Goal: Task Accomplishment & Management: Manage account settings

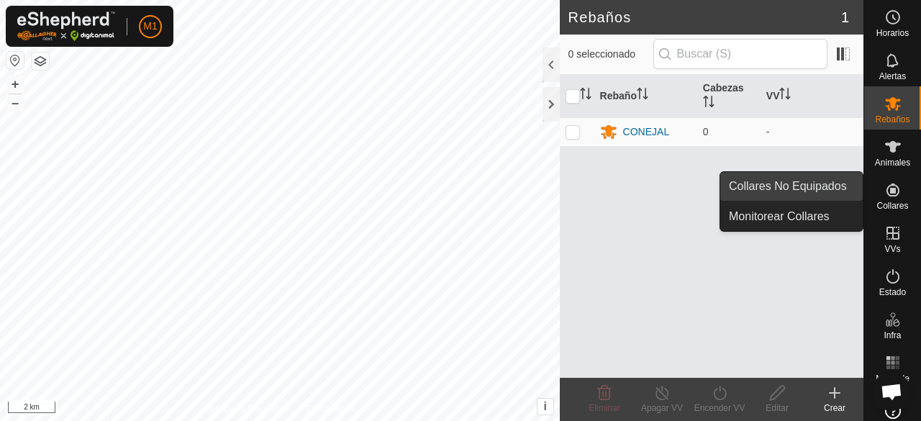
click at [829, 190] on link "Collares No Equipados" at bounding box center [792, 186] width 143 height 29
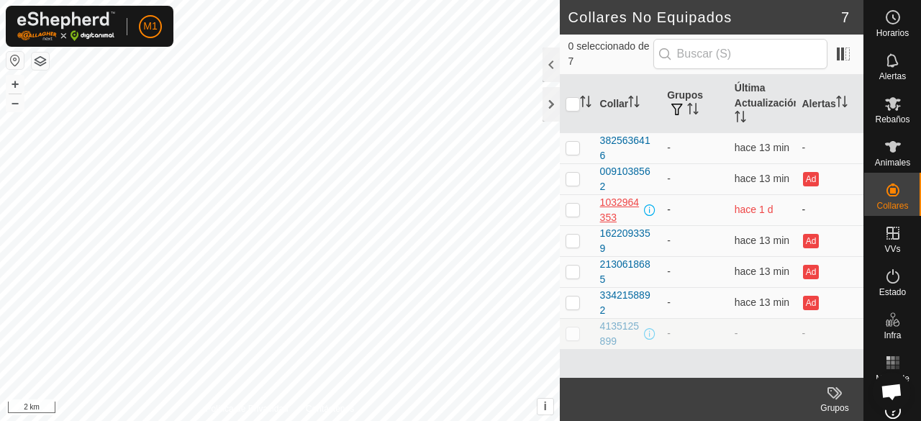
click at [608, 204] on div "1032964353" at bounding box center [621, 210] width 42 height 30
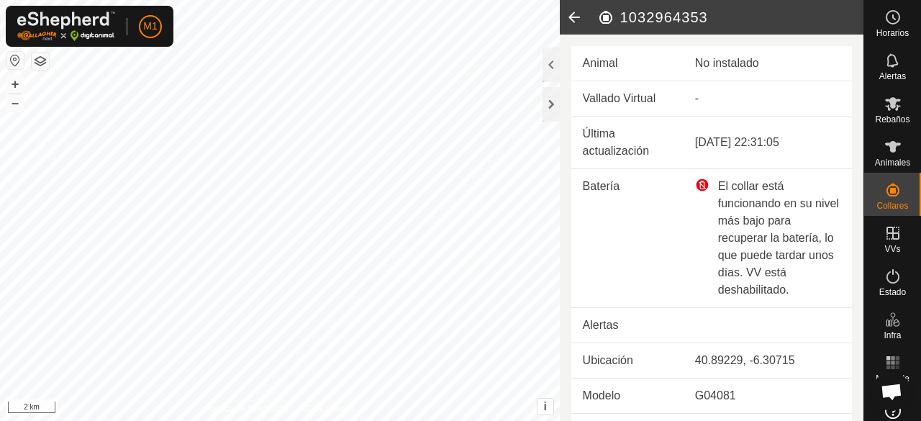
click at [574, 17] on icon at bounding box center [574, 17] width 29 height 35
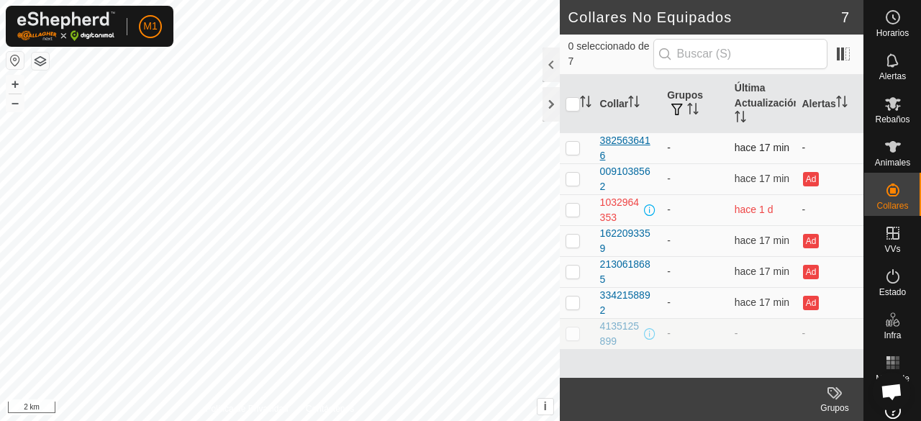
click at [629, 142] on div "3825636416" at bounding box center [628, 148] width 56 height 30
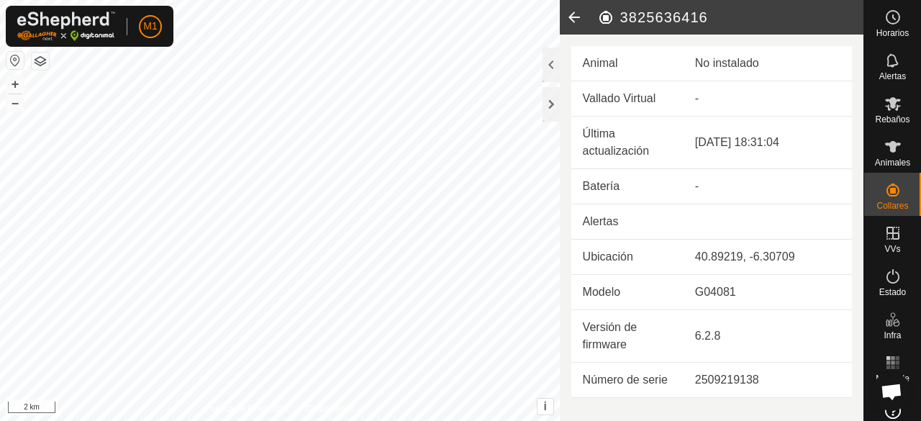
click at [569, 14] on icon at bounding box center [574, 17] width 29 height 35
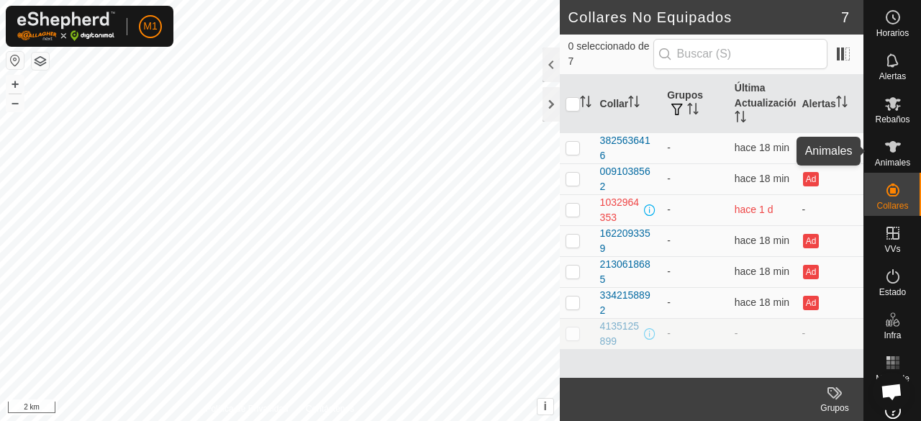
click at [898, 153] on es-animals-svg-icon at bounding box center [893, 146] width 26 height 23
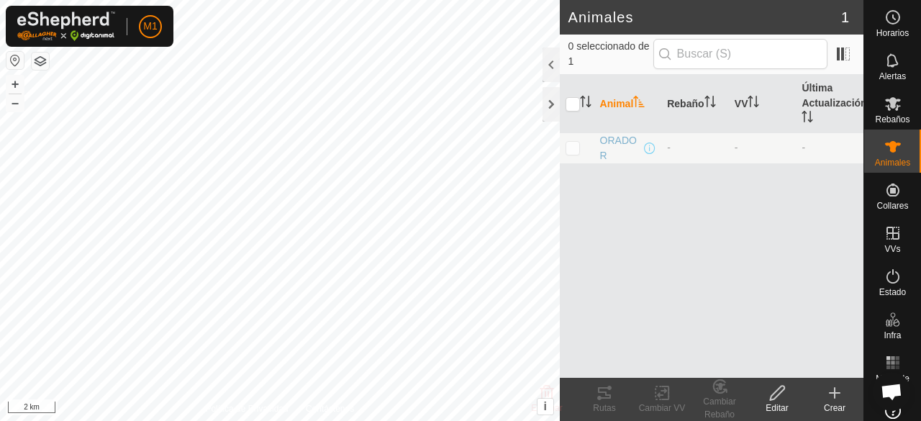
click at [775, 397] on icon at bounding box center [778, 392] width 18 height 17
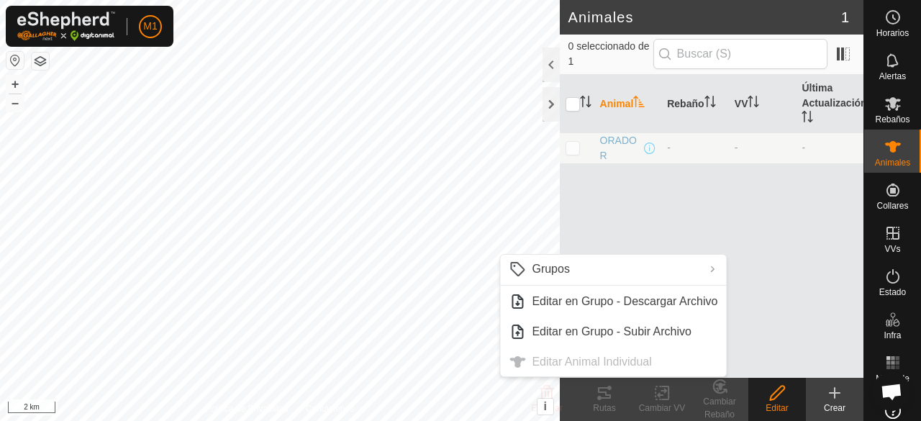
click at [598, 360] on ul "Grupos Limpiar Grupos Gestionar Grupos Editar en Grupo - Descargar Archivo Edit…" at bounding box center [613, 316] width 226 height 122
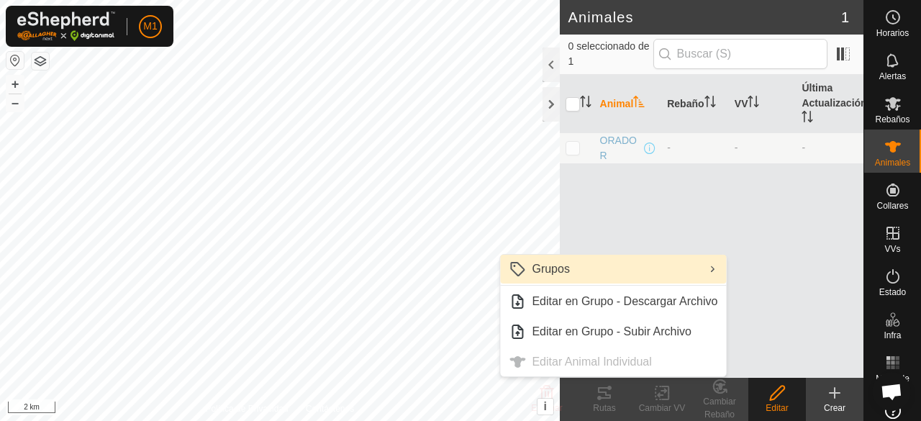
click at [565, 264] on link "Grupos" at bounding box center [613, 269] width 226 height 29
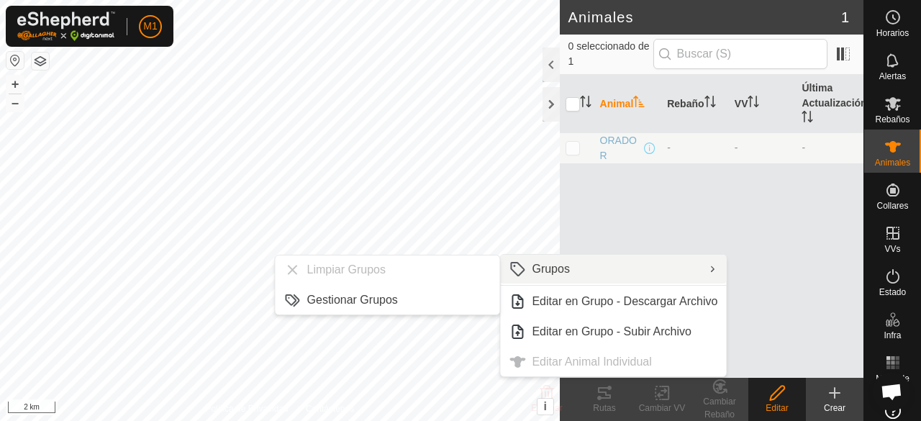
click at [572, 150] on p-checkbox at bounding box center [573, 148] width 14 height 12
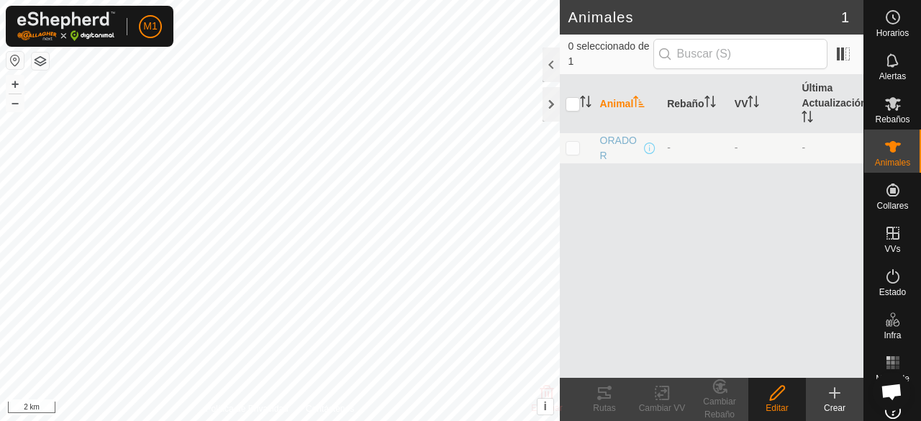
checkbox input "true"
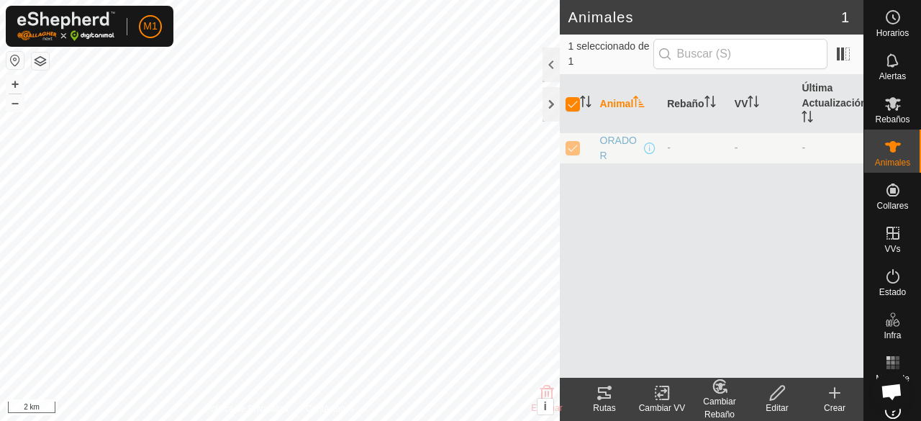
click at [767, 393] on edit-svg-icon at bounding box center [778, 392] width 58 height 17
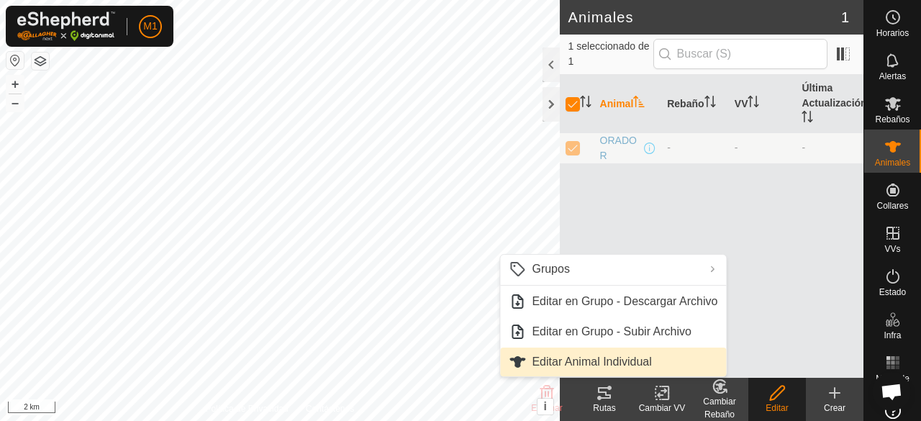
click at [639, 362] on link "Editar Animal Individual" at bounding box center [613, 362] width 226 height 29
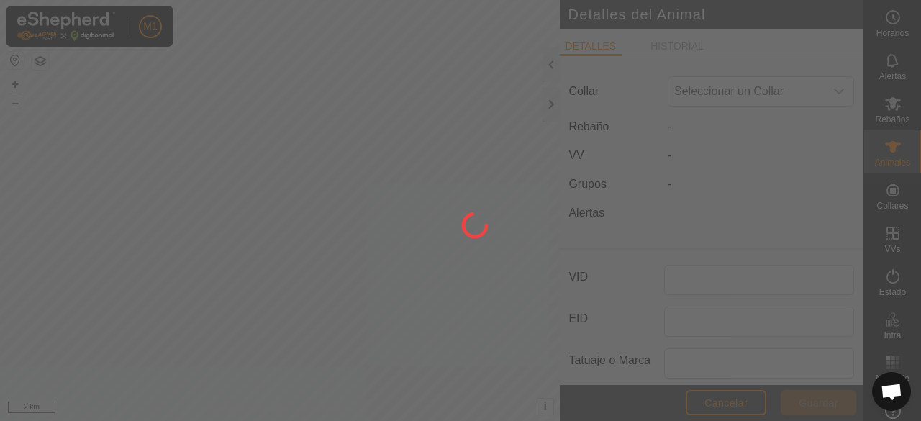
type input "ORADOR"
type input "CHAROLES"
type input "0"
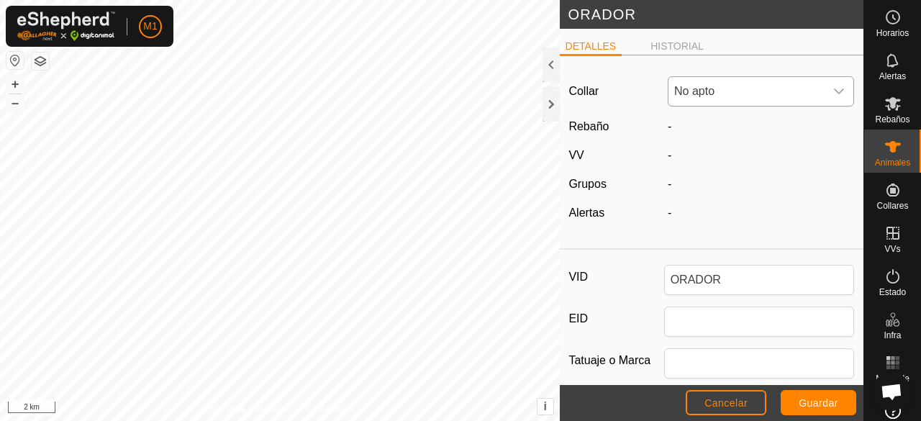
click at [762, 86] on span "No apto" at bounding box center [747, 91] width 156 height 29
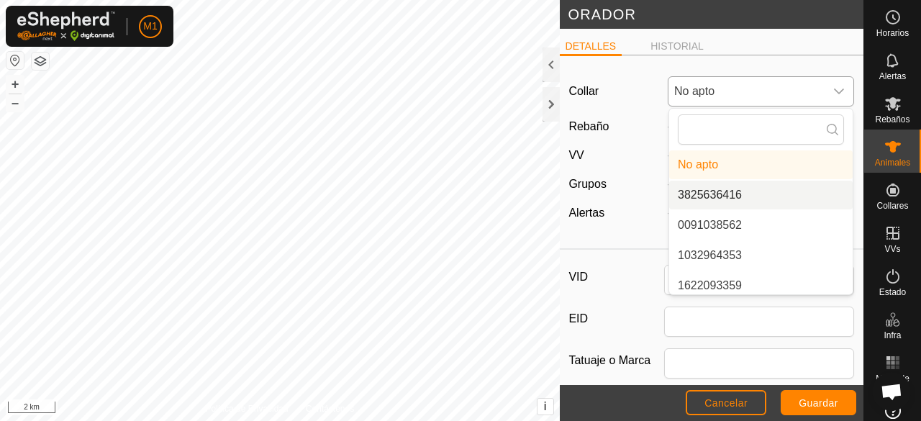
click at [725, 195] on li "3825636416" at bounding box center [762, 195] width 184 height 29
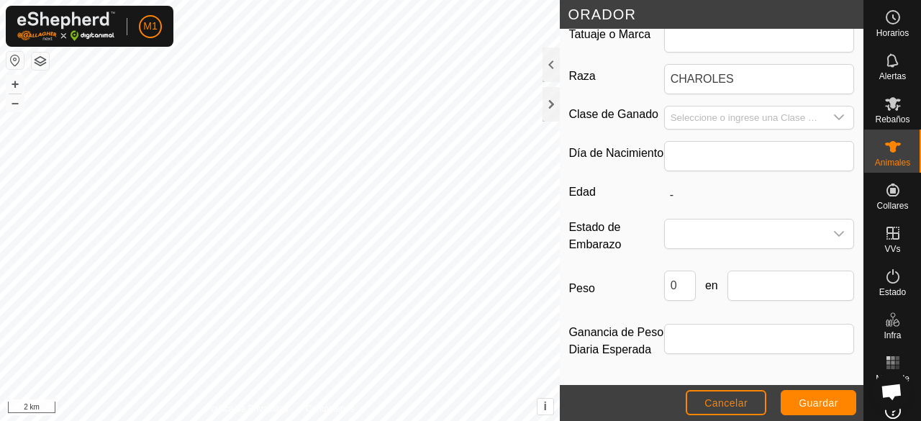
scroll to position [350, 0]
click at [707, 224] on span at bounding box center [745, 234] width 161 height 29
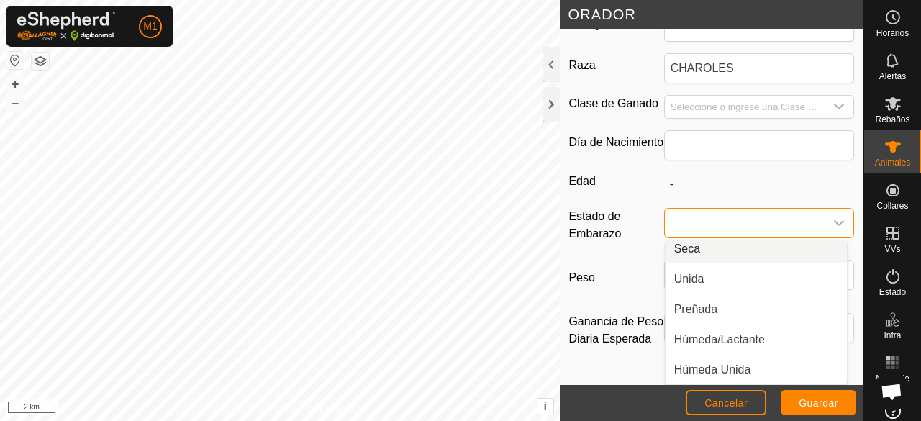
scroll to position [30, 0]
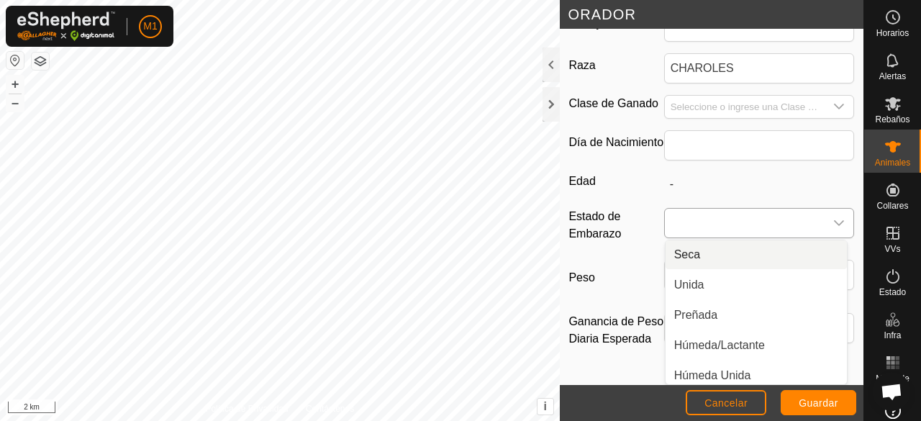
click at [825, 214] on div "dropdown trigger" at bounding box center [839, 223] width 29 height 29
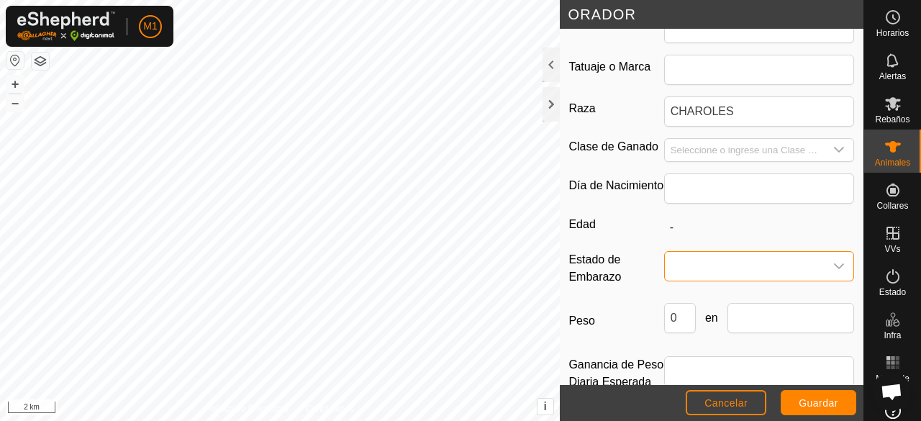
scroll to position [350, 0]
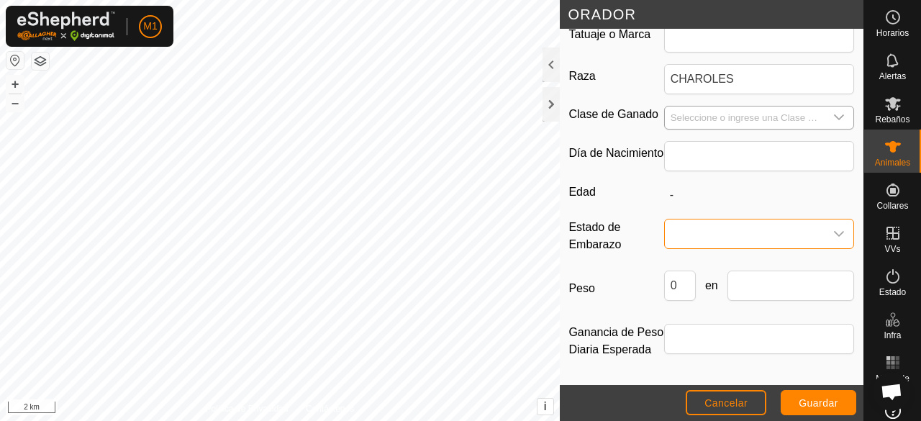
click at [826, 107] on div "dropdown trigger" at bounding box center [839, 118] width 29 height 22
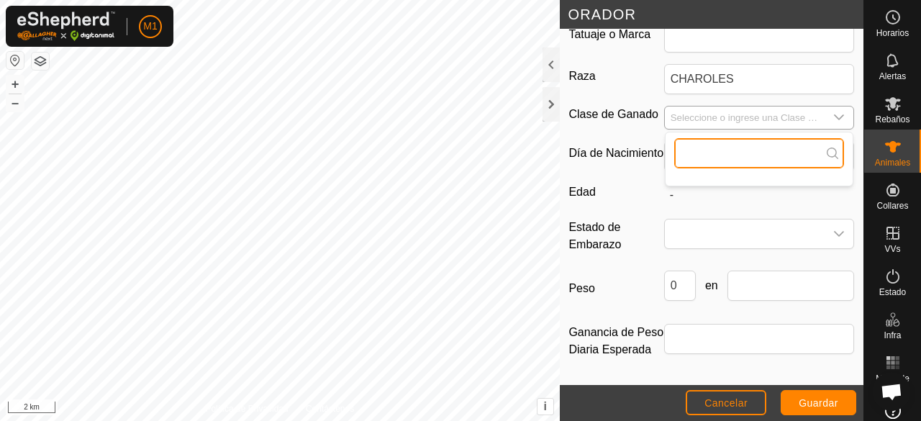
click at [771, 138] on input "text" at bounding box center [760, 153] width 171 height 30
type input "t"
type input "g"
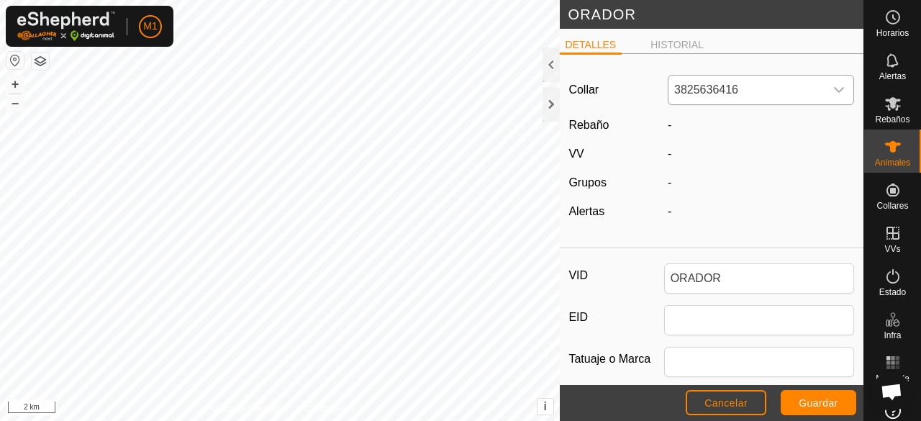
scroll to position [0, 0]
click at [680, 47] on li "HISTORIAL" at bounding box center [677, 47] width 65 height 17
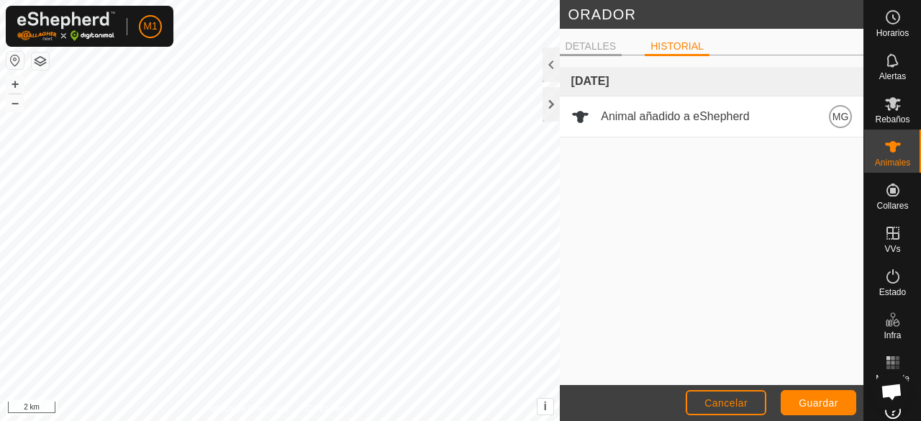
click at [606, 47] on li "DETALLES" at bounding box center [591, 47] width 63 height 17
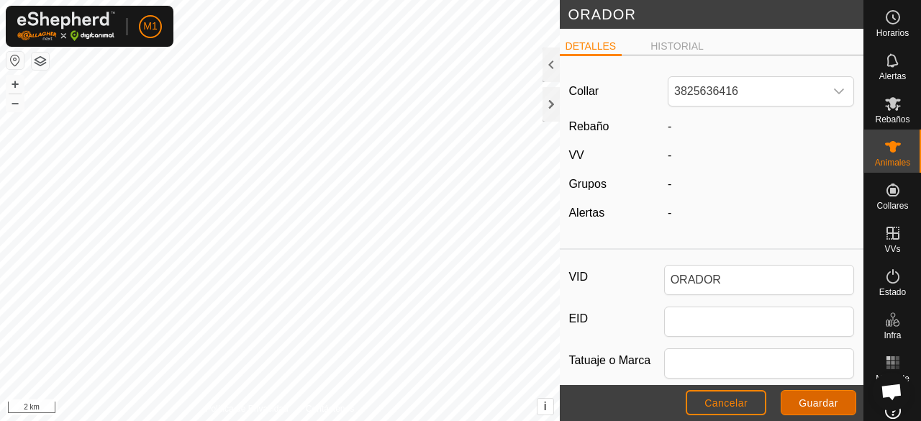
click at [812, 407] on span "Guardar" at bounding box center [819, 403] width 40 height 12
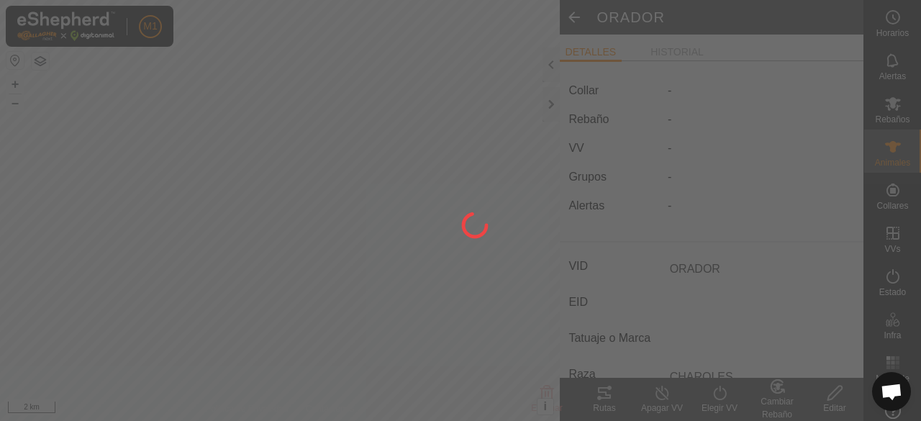
type input "-"
type input "0 kg"
type input "-"
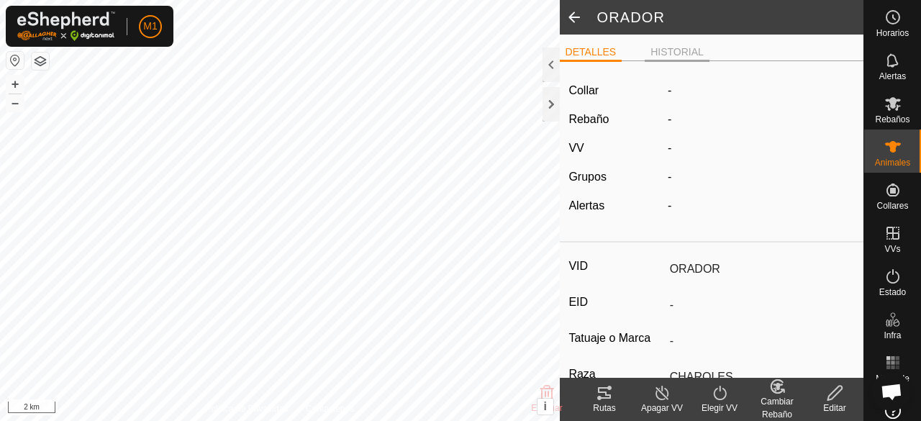
click at [669, 55] on li "HISTORIAL" at bounding box center [677, 53] width 65 height 17
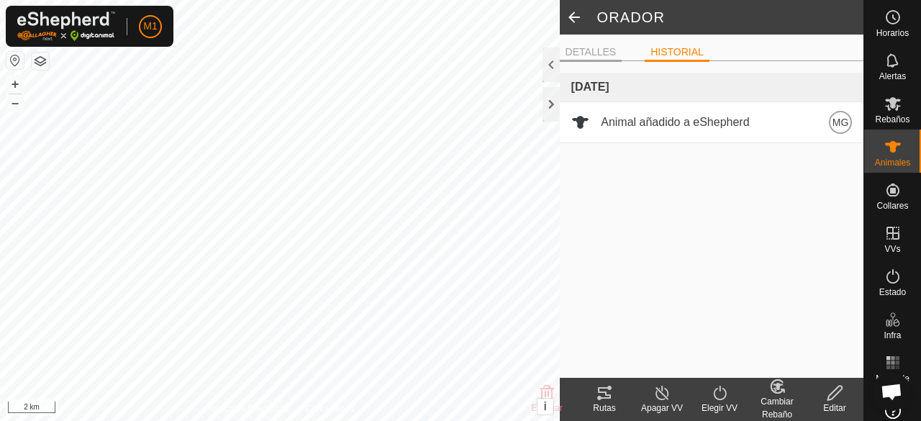
click at [608, 48] on li "DETALLES" at bounding box center [591, 53] width 63 height 17
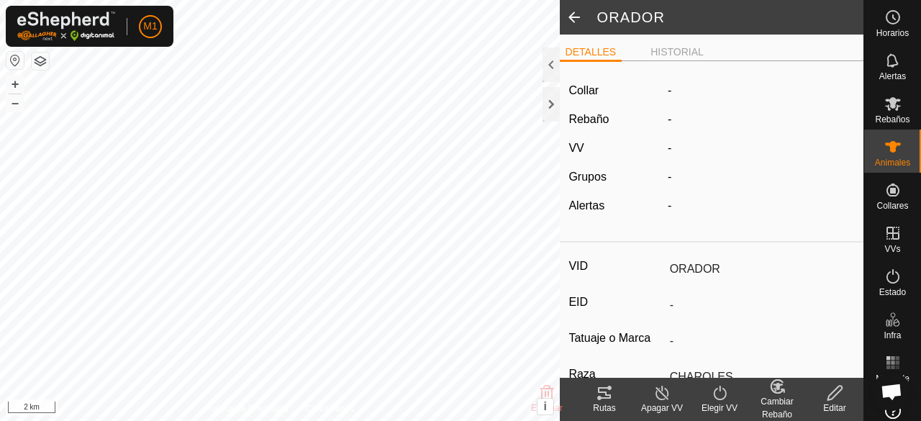
click at [574, 19] on span at bounding box center [574, 17] width 29 height 35
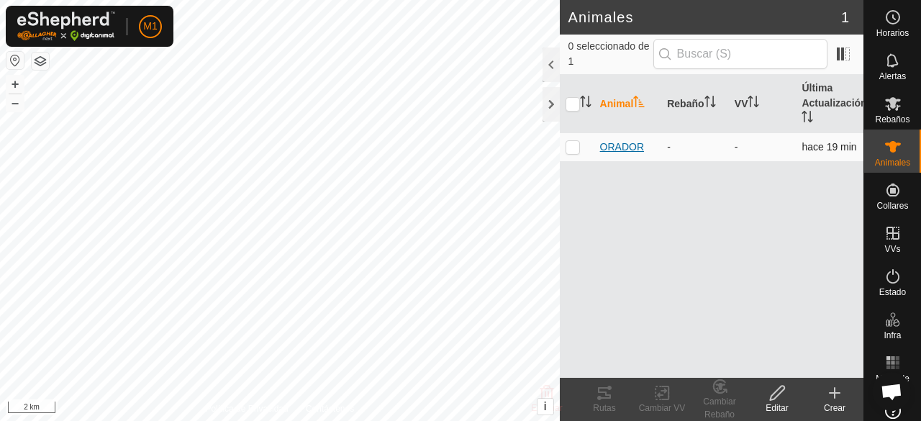
click at [634, 148] on span "ORADOR" at bounding box center [622, 147] width 44 height 15
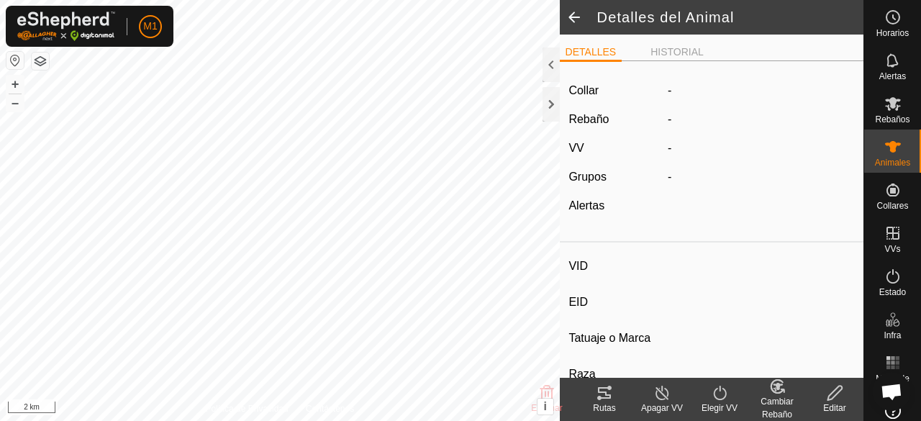
type input "ORADOR"
type input "-"
type input "CHAROLES"
type input "-"
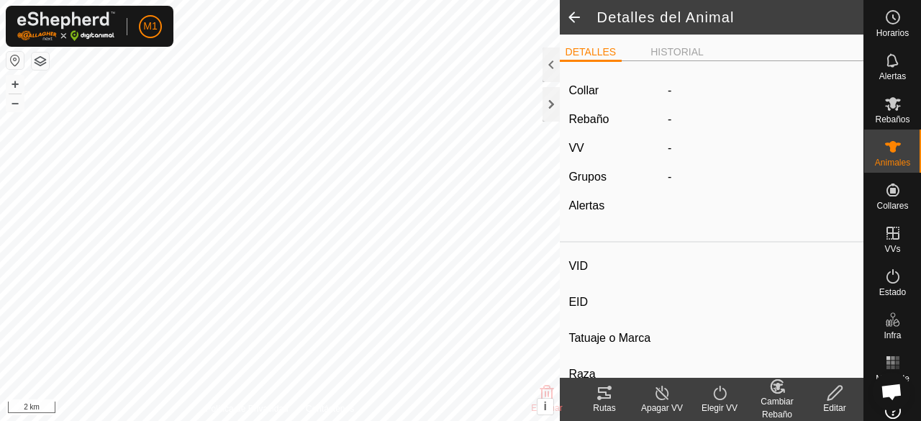
type input "0 kg"
type input "-"
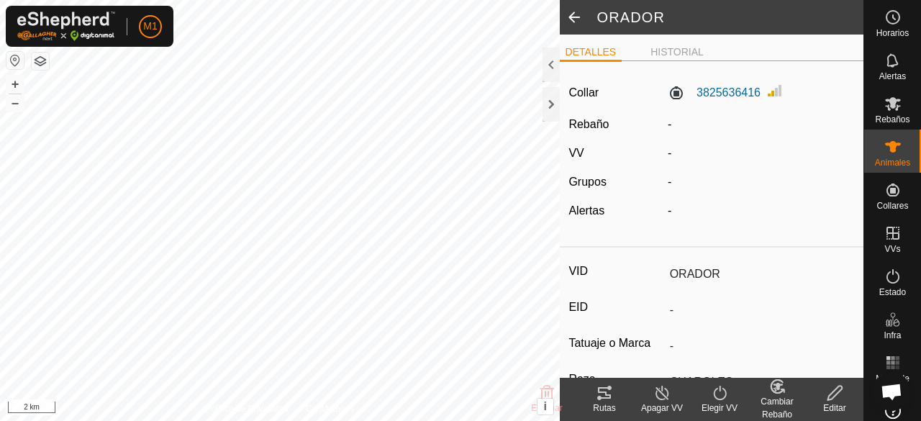
click at [723, 397] on icon at bounding box center [720, 392] width 18 height 17
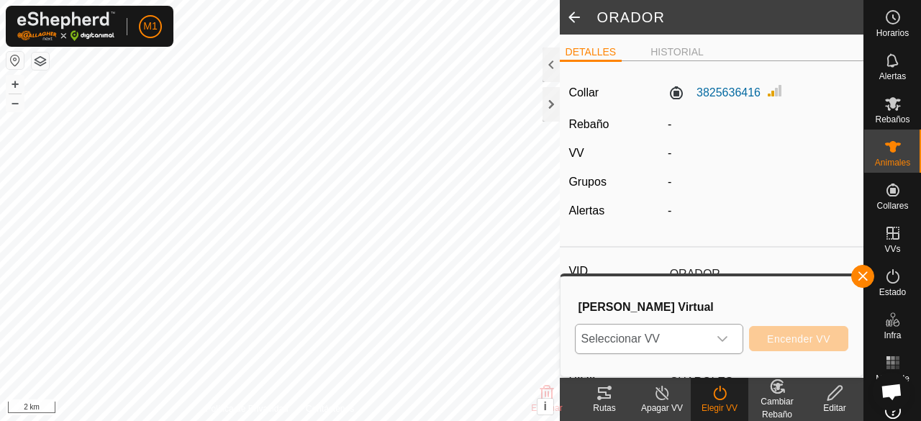
click at [724, 343] on icon "dropdown trigger" at bounding box center [723, 339] width 12 height 12
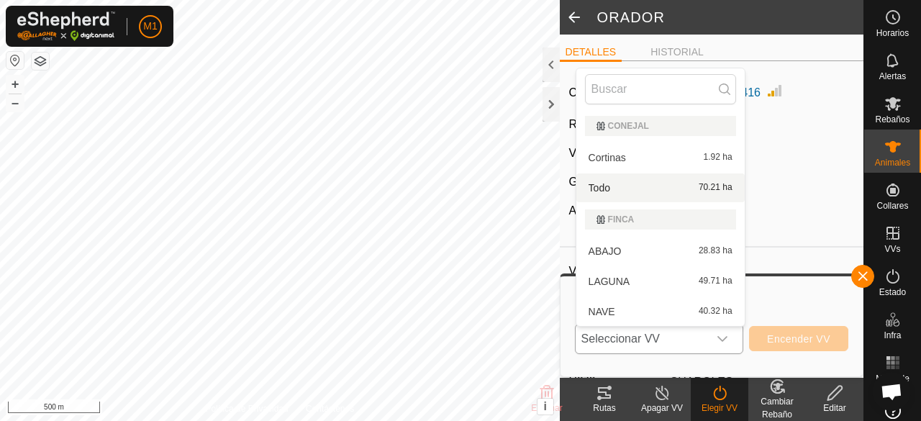
click at [606, 187] on li "Todo 70.21 ha" at bounding box center [661, 187] width 168 height 29
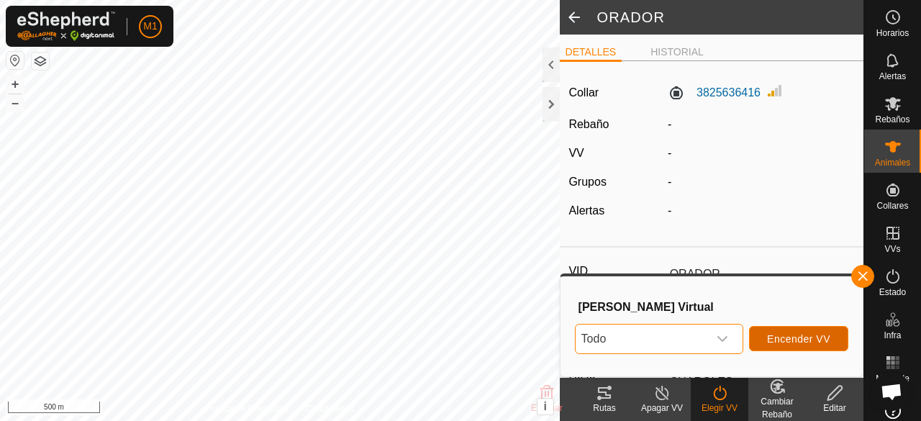
click at [790, 333] on span "Encender VV" at bounding box center [798, 339] width 63 height 12
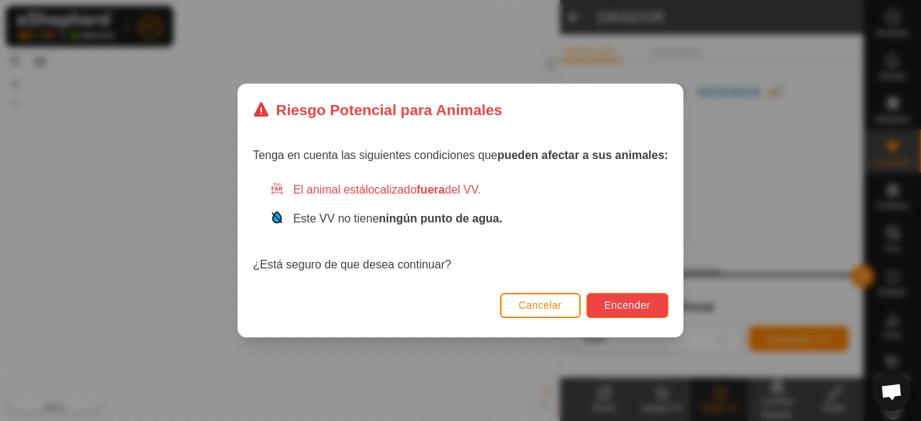
click at [629, 305] on span "Encender" at bounding box center [628, 305] width 46 height 12
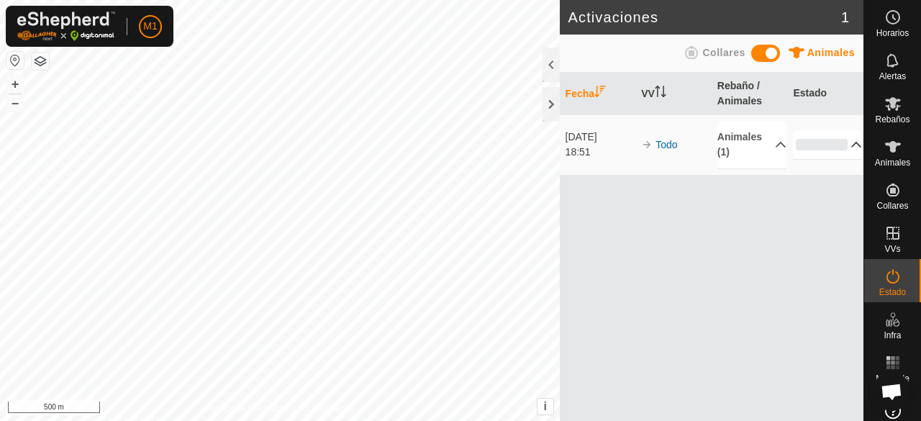
click at [852, 145] on p-accordion-header "0%" at bounding box center [827, 144] width 69 height 29
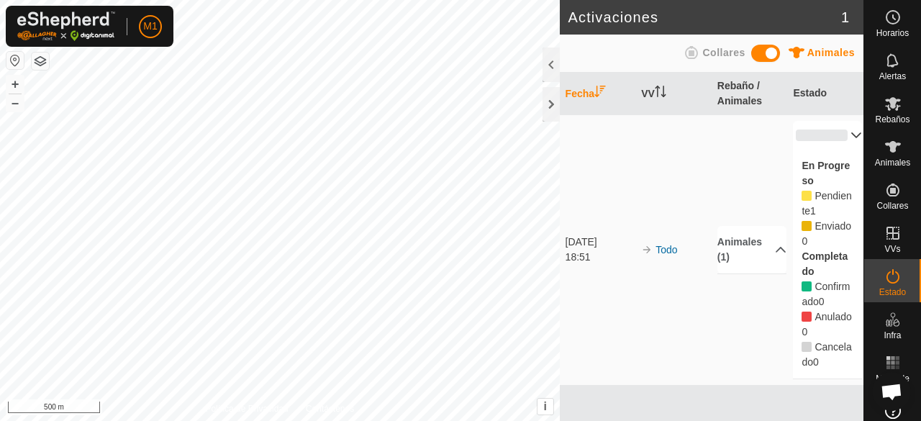
click at [849, 135] on p-accordion-header "0%" at bounding box center [827, 135] width 69 height 29
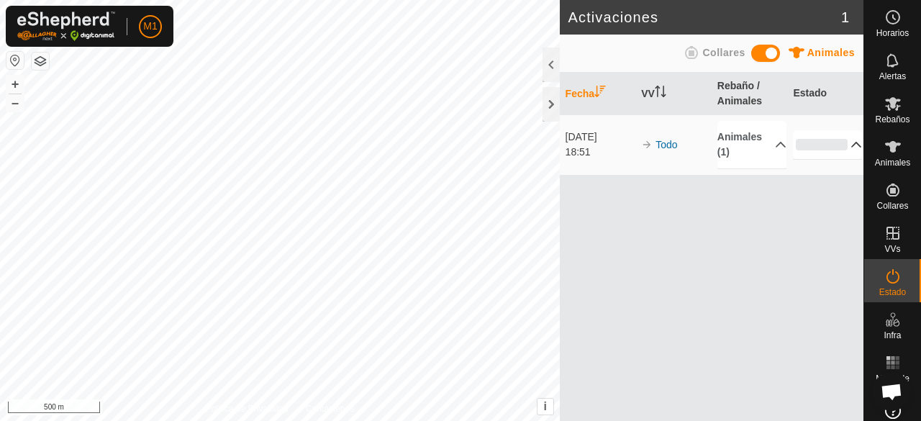
click at [819, 52] on span "Animales" at bounding box center [832, 53] width 48 height 12
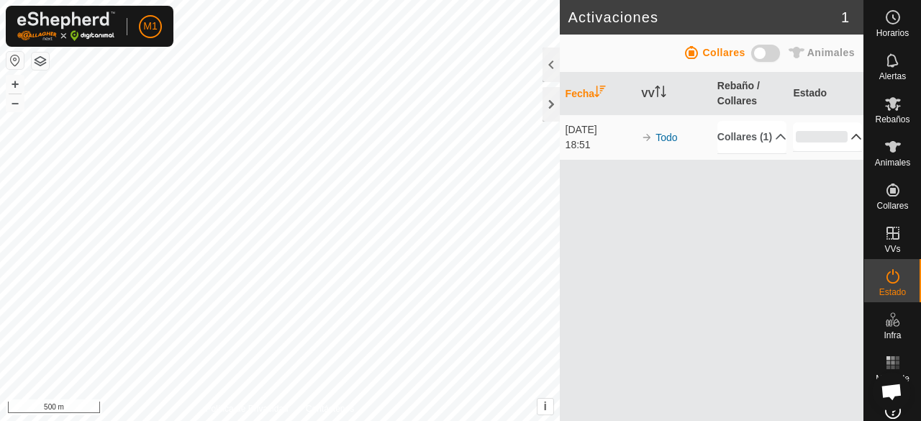
click at [819, 51] on span "Animales" at bounding box center [832, 53] width 48 height 12
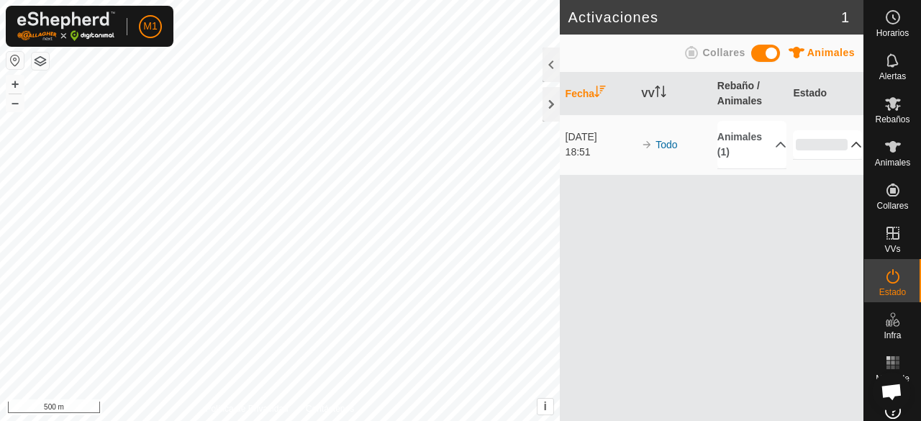
click at [819, 51] on span "Animales" at bounding box center [832, 53] width 48 height 12
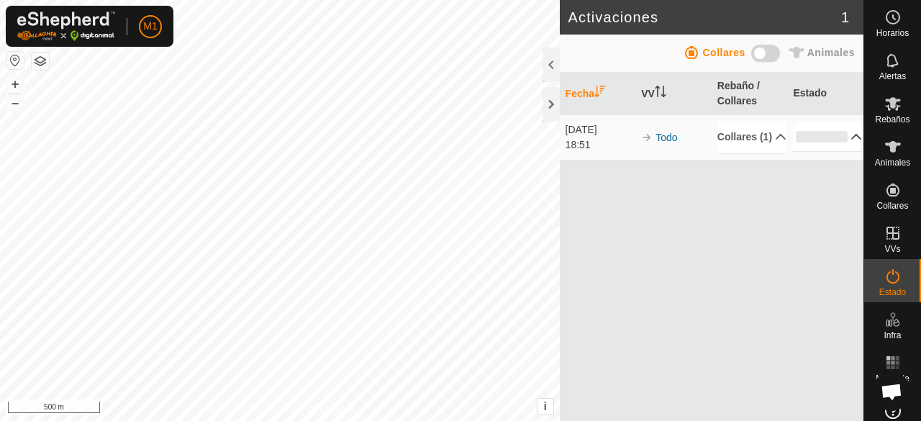
click at [819, 51] on span "Animales" at bounding box center [832, 53] width 48 height 12
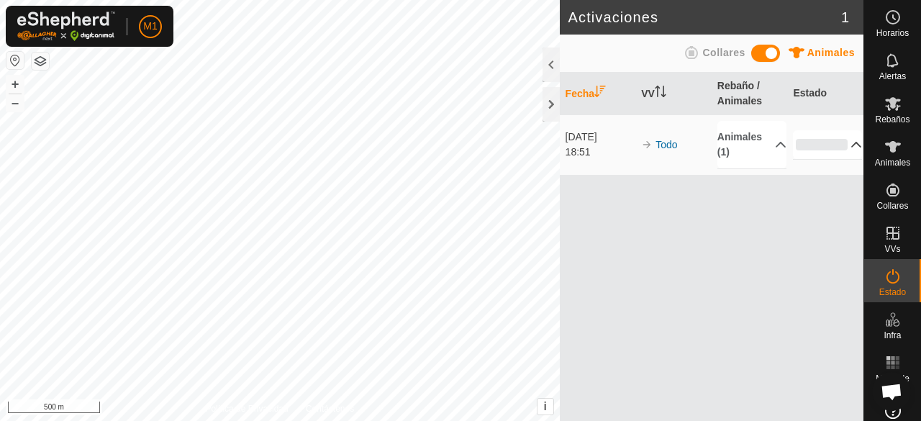
click at [722, 289] on div "Fecha VV Rebaño / Animales Estado [DATE] 18:51 Todo Animales (1) ORADOR 0% En P…" at bounding box center [712, 247] width 304 height 348
click at [885, 155] on icon at bounding box center [893, 146] width 17 height 17
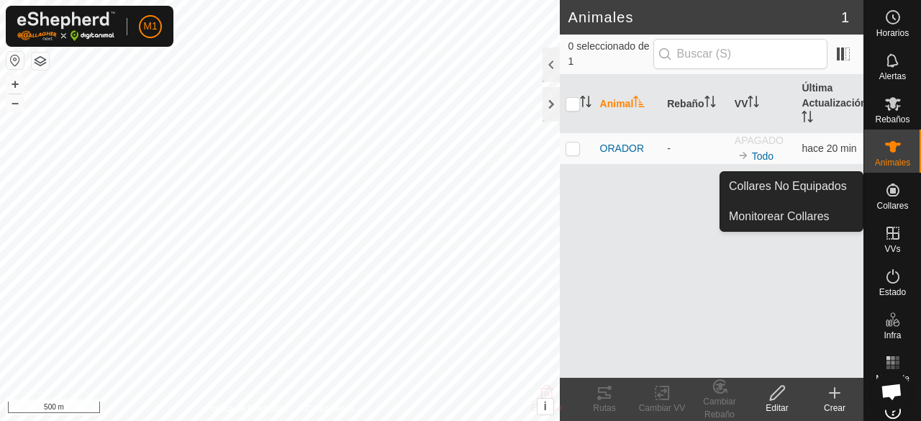
click at [888, 193] on icon at bounding box center [893, 190] width 13 height 13
click at [806, 216] on link "Monitorear Collares" at bounding box center [792, 216] width 143 height 29
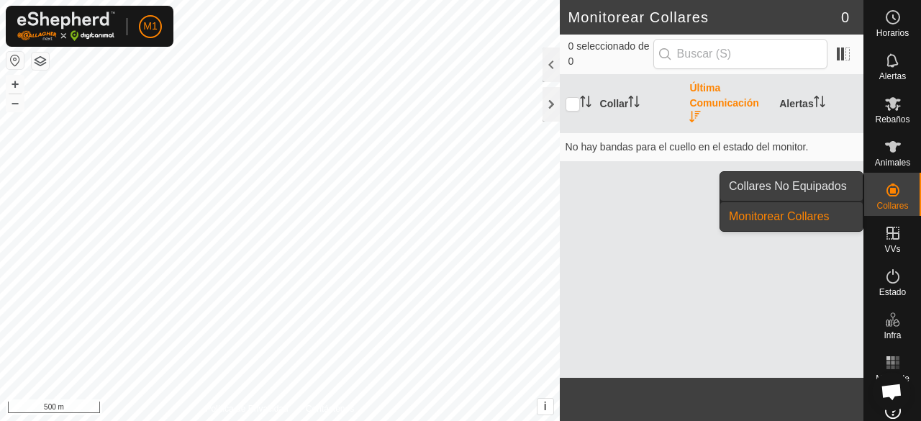
click at [826, 185] on link "Collares No Equipados" at bounding box center [792, 186] width 143 height 29
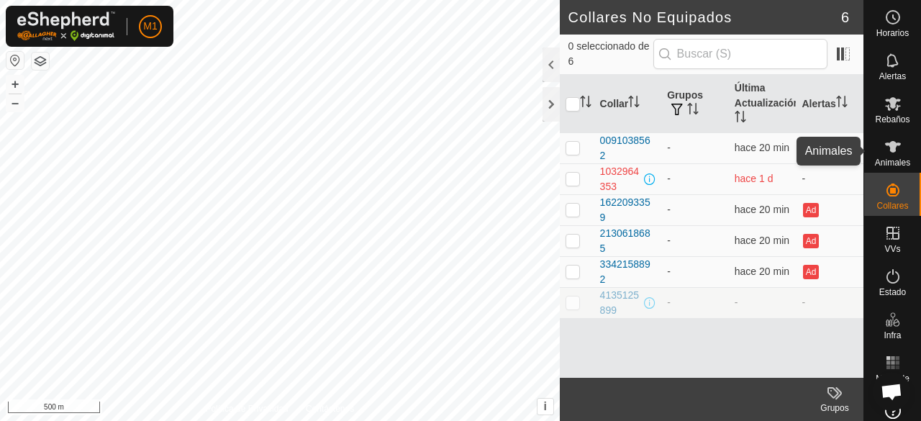
click at [885, 150] on icon at bounding box center [893, 146] width 17 height 17
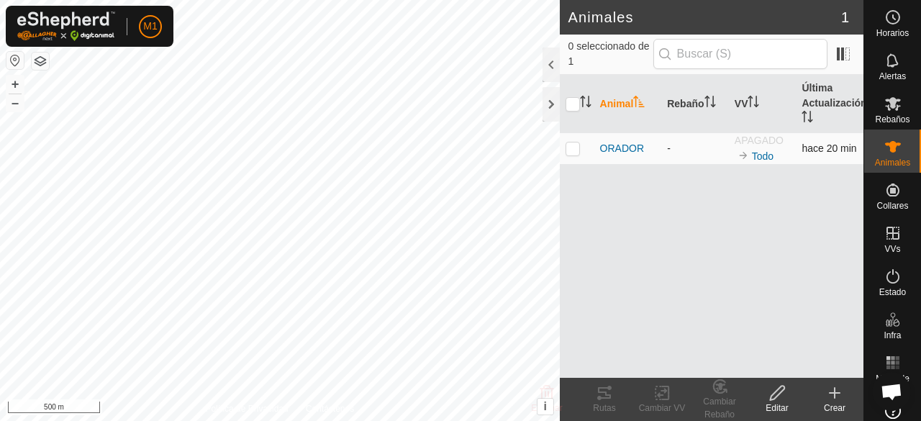
click at [571, 151] on p-checkbox at bounding box center [573, 149] width 14 height 12
checkbox input "true"
click at [778, 400] on icon at bounding box center [778, 392] width 18 height 17
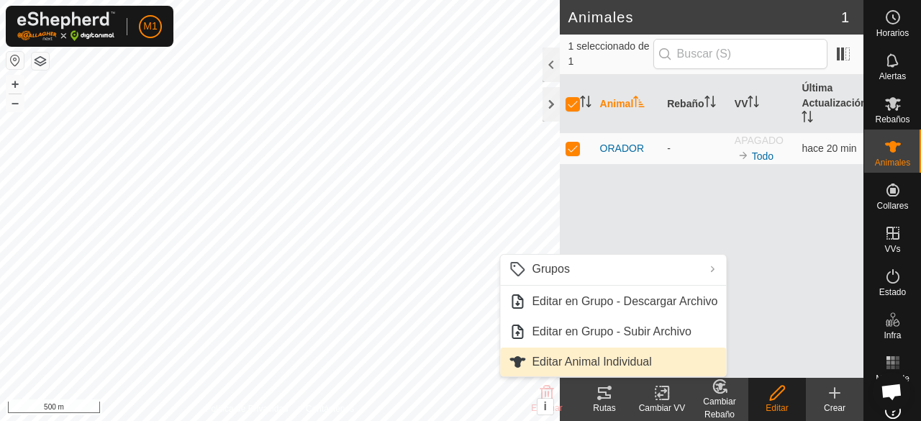
click at [652, 364] on link "Editar Animal Individual" at bounding box center [613, 362] width 226 height 29
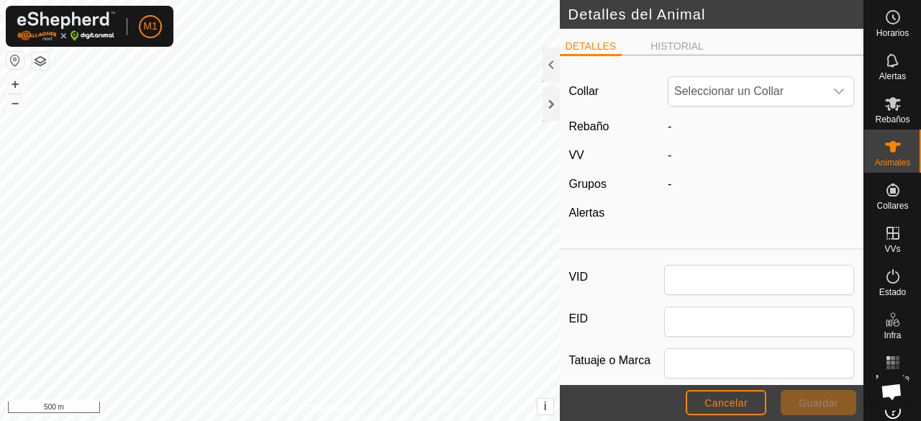
type input "ORADOR"
type input "CHAROLES"
type input "0"
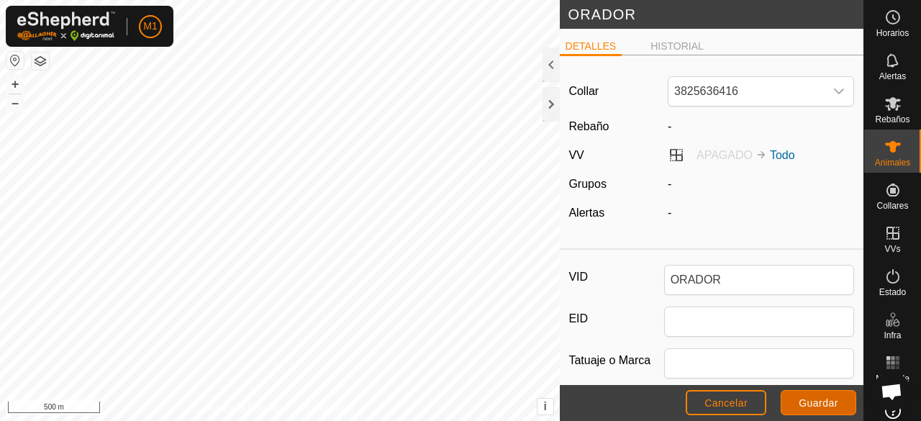
click at [801, 400] on span "Guardar" at bounding box center [819, 403] width 40 height 12
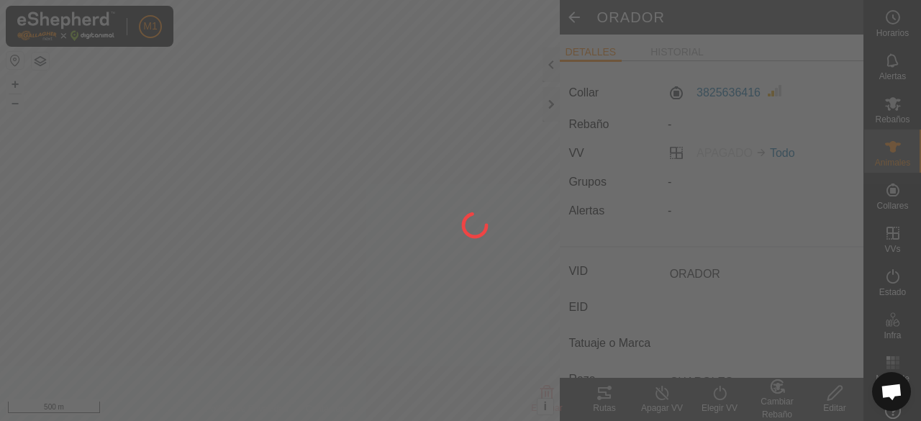
type input "-"
type input "0 kg"
type input "-"
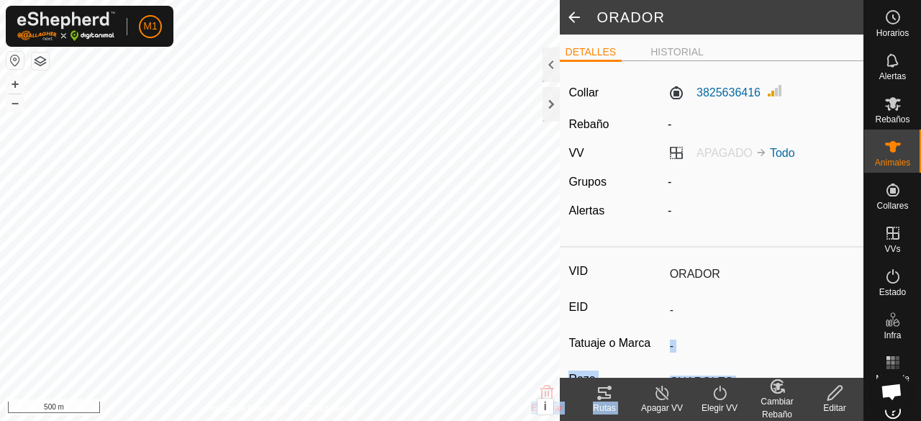
drag, startPoint x: 661, startPoint y: 400, endPoint x: 734, endPoint y: 323, distance: 105.4
click at [734, 323] on article "ORADOR DETALLES HISTORIAL Collar 3825636416 Rebaño - VV APAGADO Todo Grupos - A…" at bounding box center [712, 210] width 304 height 421
click at [665, 394] on icon at bounding box center [663, 392] width 18 height 17
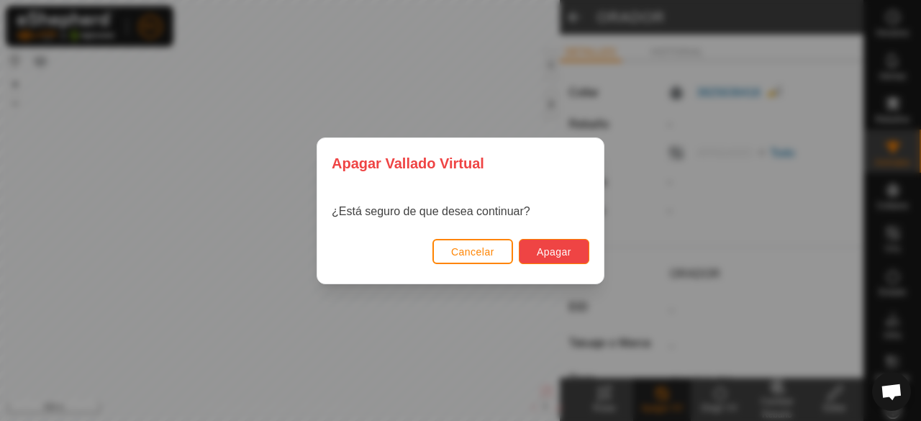
click at [556, 256] on span "Apagar" at bounding box center [554, 252] width 35 height 12
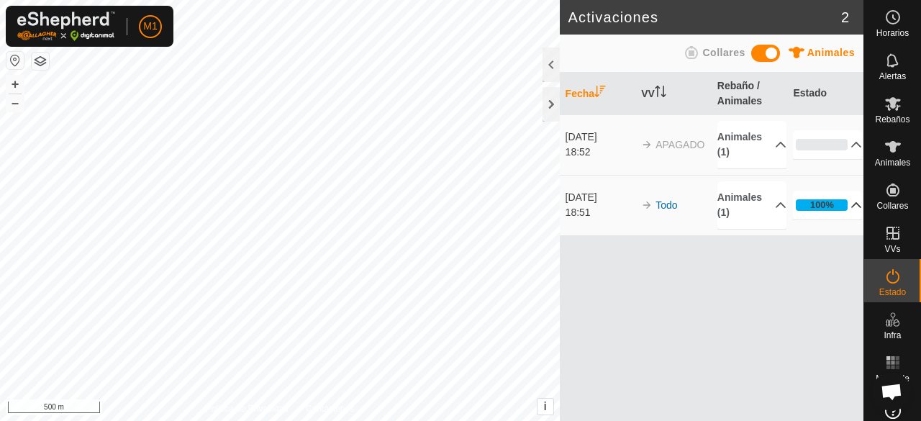
click at [849, 206] on p-accordion-header "100%" at bounding box center [827, 205] width 69 height 29
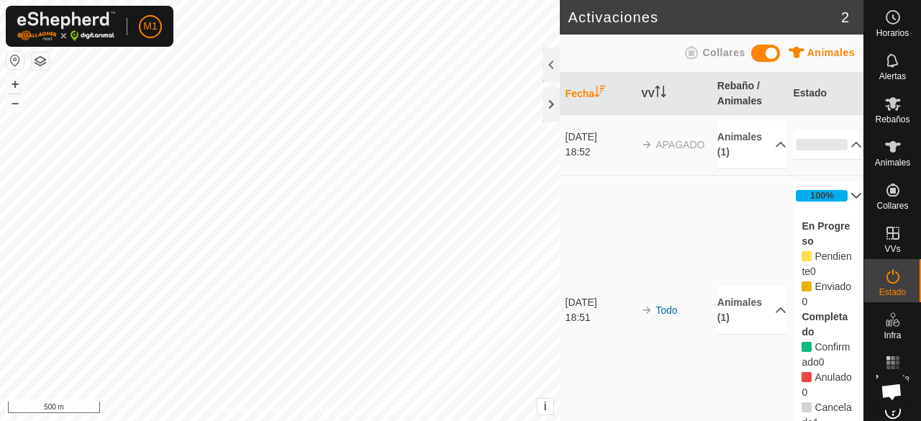
click at [842, 192] on p-accordion-header "100%" at bounding box center [827, 195] width 69 height 29
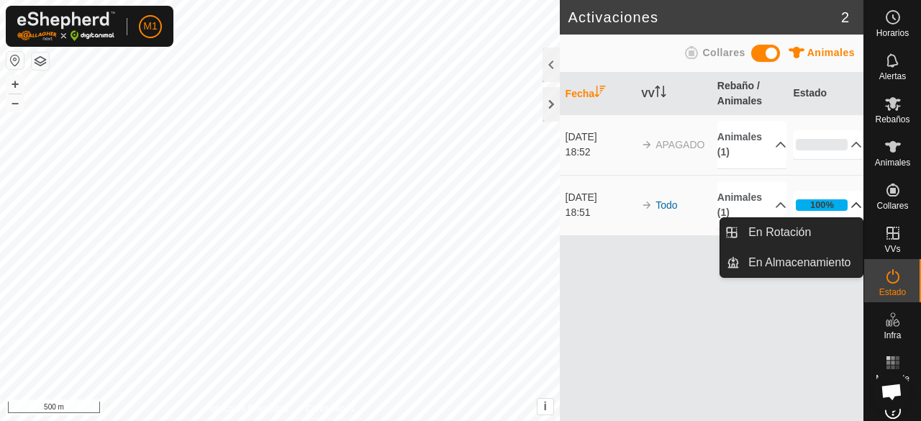
click at [885, 240] on icon at bounding box center [893, 233] width 17 height 17
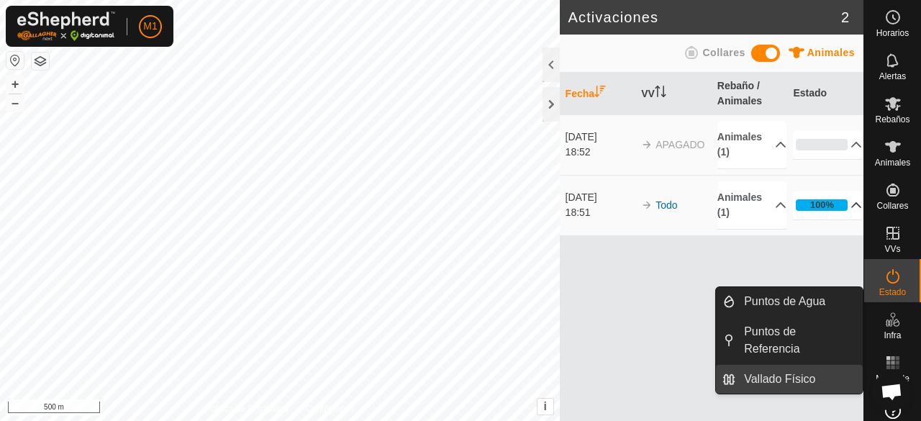
click at [782, 376] on link "Vallado Físico" at bounding box center [799, 379] width 127 height 29
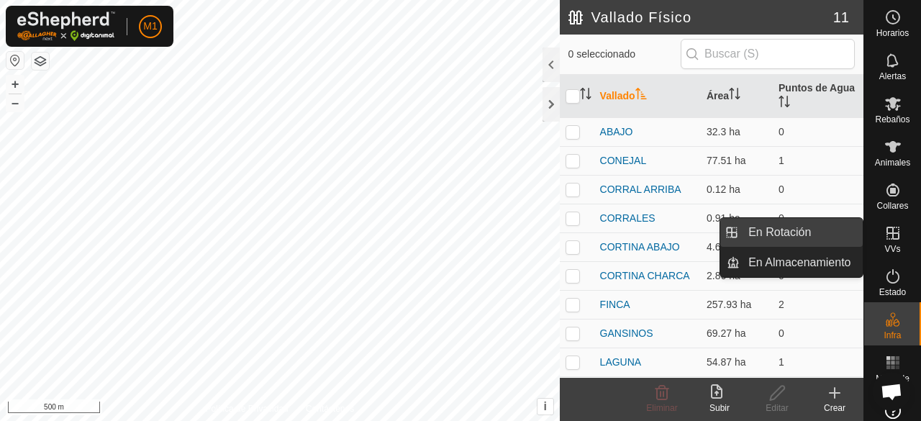
click at [793, 229] on link "En Rotación" at bounding box center [801, 232] width 123 height 29
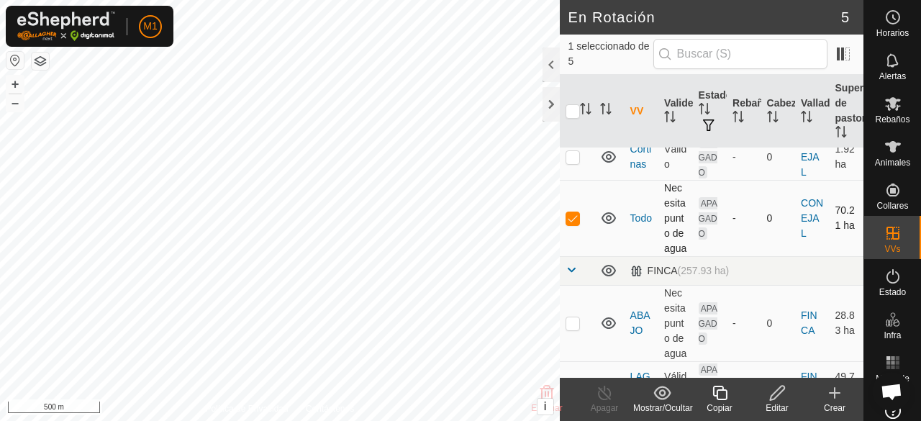
scroll to position [42, 0]
click at [772, 402] on div "Editar" at bounding box center [778, 408] width 58 height 13
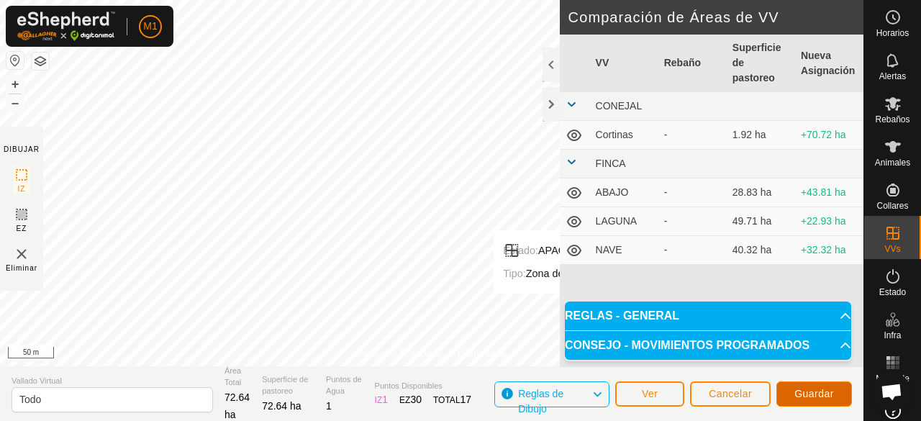
click at [826, 394] on span "Guardar" at bounding box center [815, 394] width 40 height 12
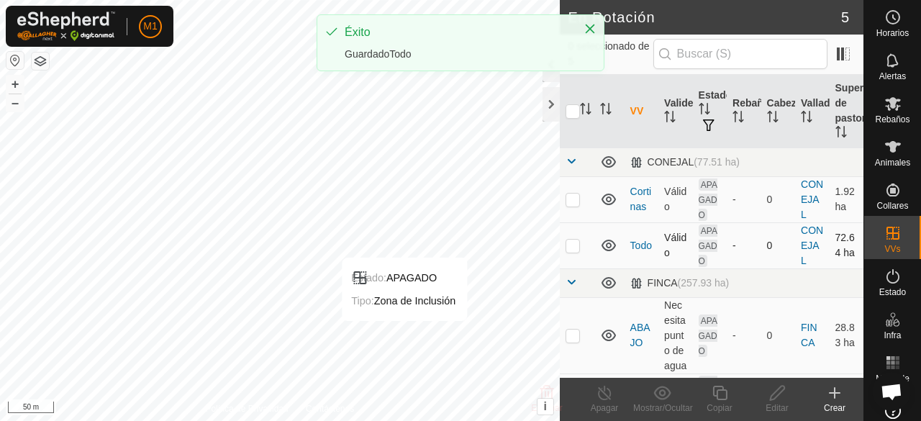
click at [573, 243] on p-checkbox at bounding box center [573, 246] width 14 height 12
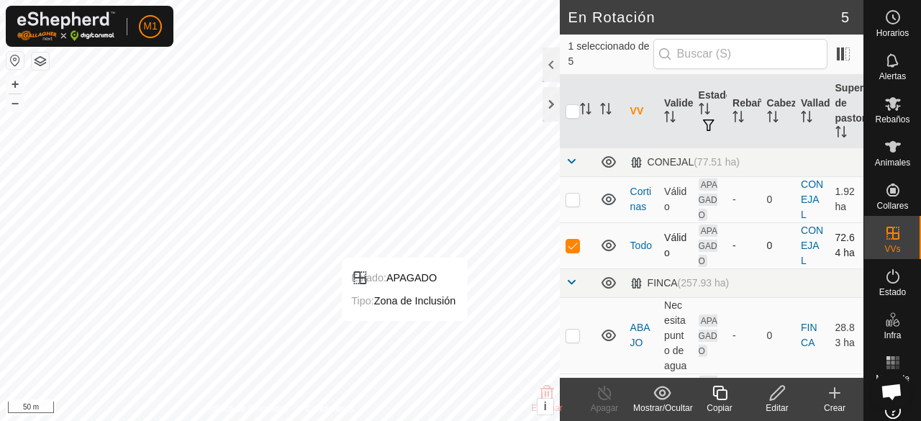
click at [574, 245] on p-checkbox at bounding box center [573, 246] width 14 height 12
checkbox input "false"
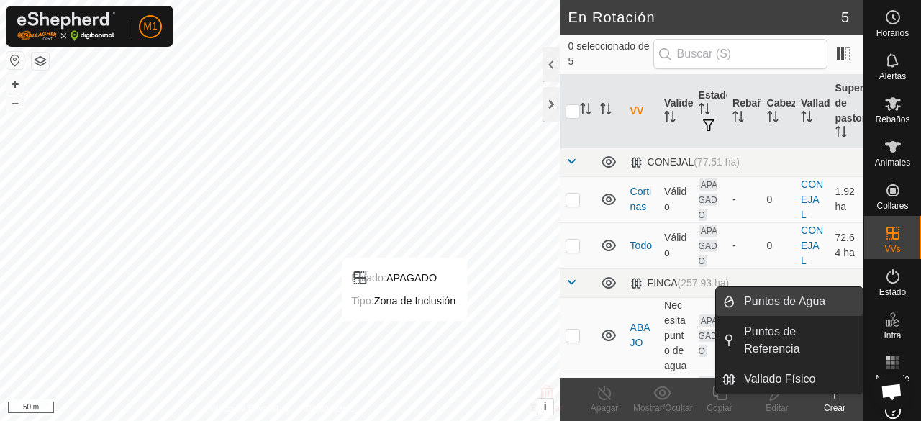
click at [772, 309] on link "Puntos de Agua" at bounding box center [799, 301] width 127 height 29
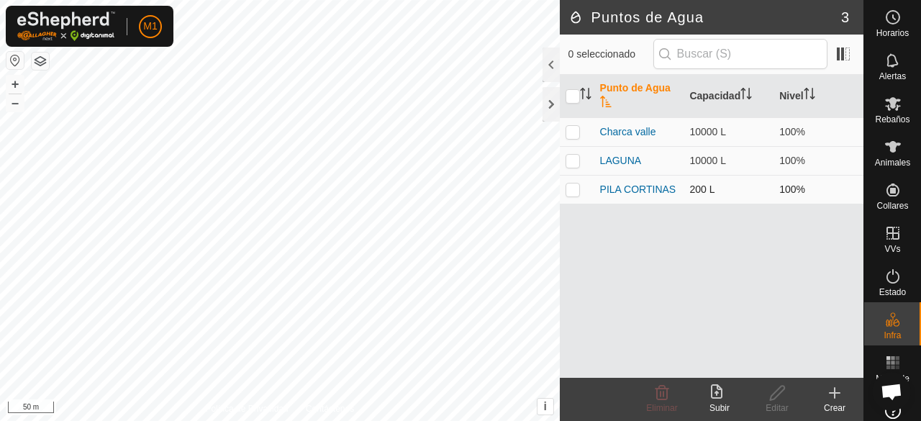
click at [576, 187] on p-checkbox at bounding box center [573, 190] width 14 height 12
checkbox input "true"
click at [772, 397] on icon at bounding box center [778, 392] width 18 height 17
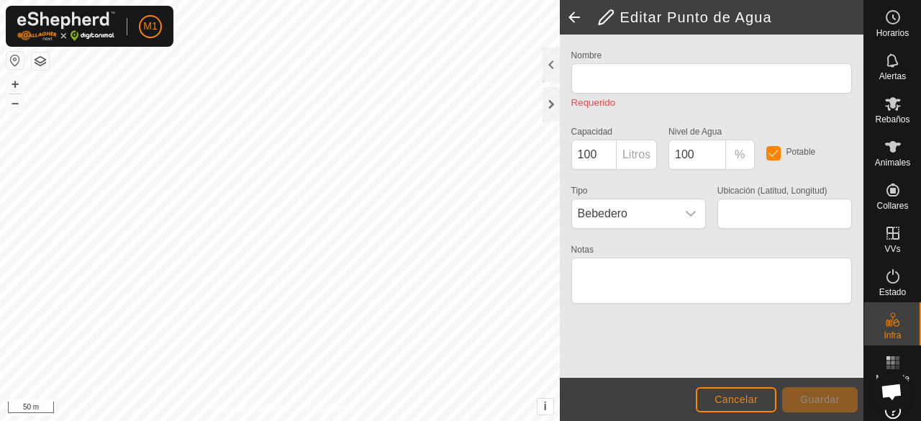
type input "PILA CORTINAS"
type input "200"
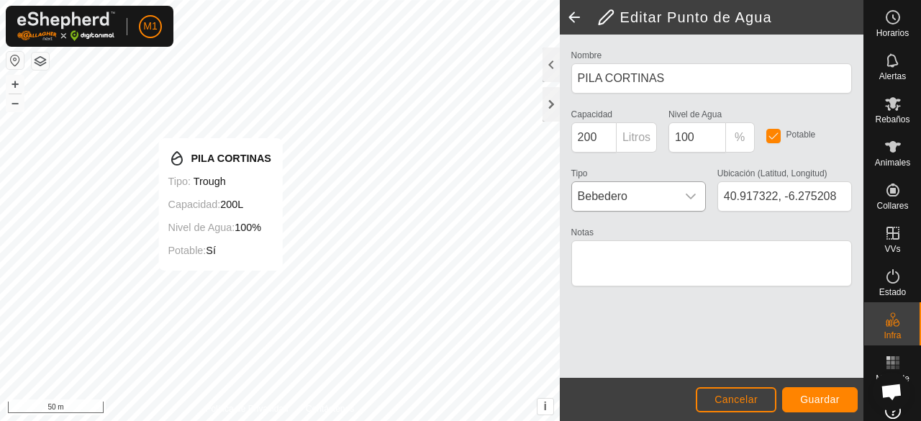
type input "40.917162, -6.275199"
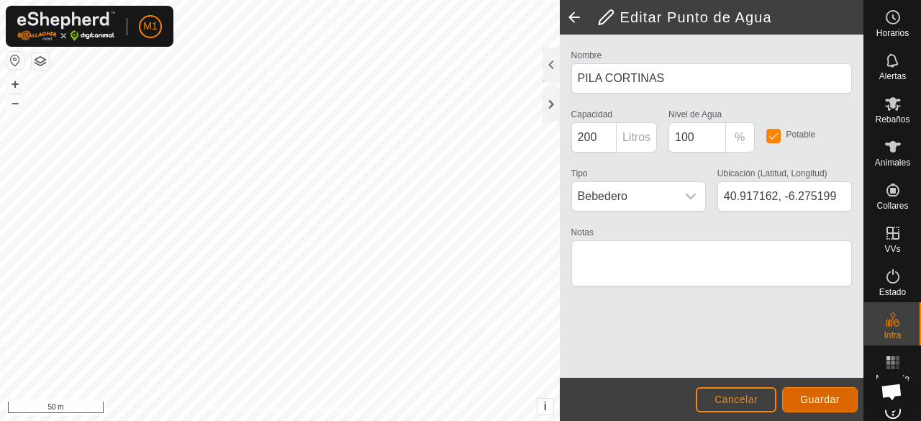
click at [821, 391] on button "Guardar" at bounding box center [821, 399] width 76 height 25
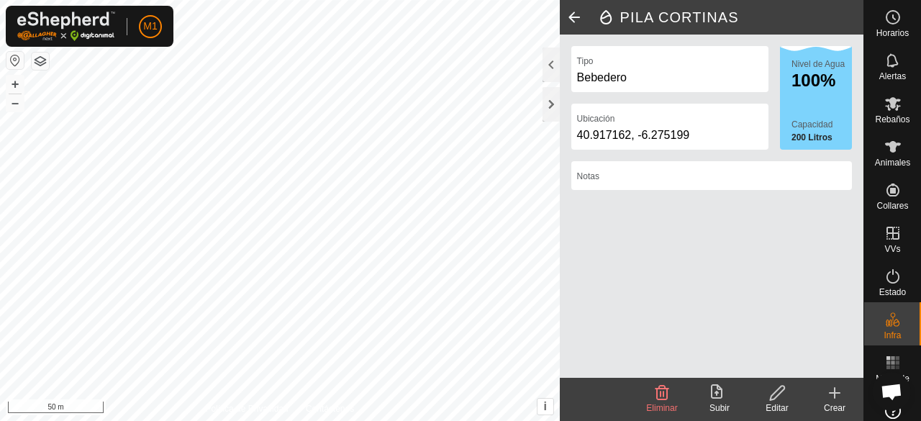
click at [576, 21] on span at bounding box center [574, 17] width 29 height 35
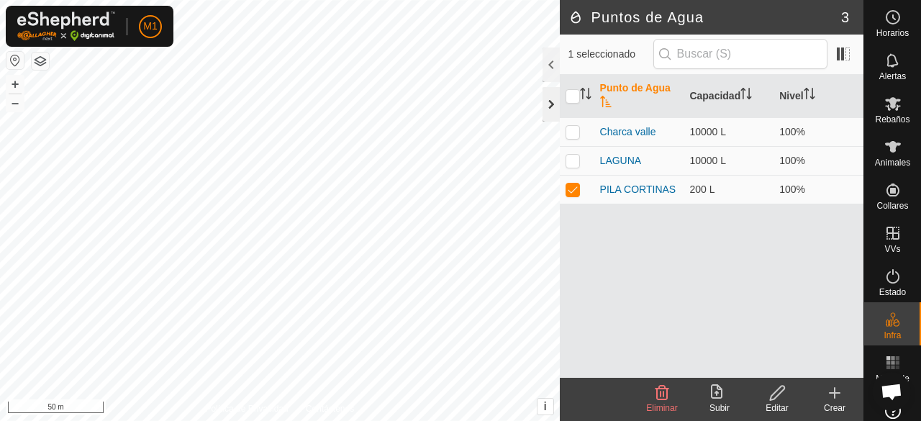
click at [548, 104] on div at bounding box center [551, 104] width 17 height 35
